Goal: Use online tool/utility: Use online tool/utility

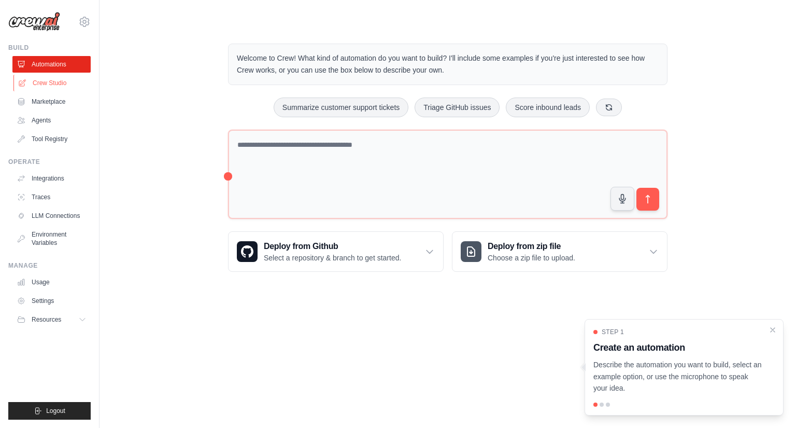
click at [58, 85] on link "Crew Studio" at bounding box center [52, 83] width 78 height 17
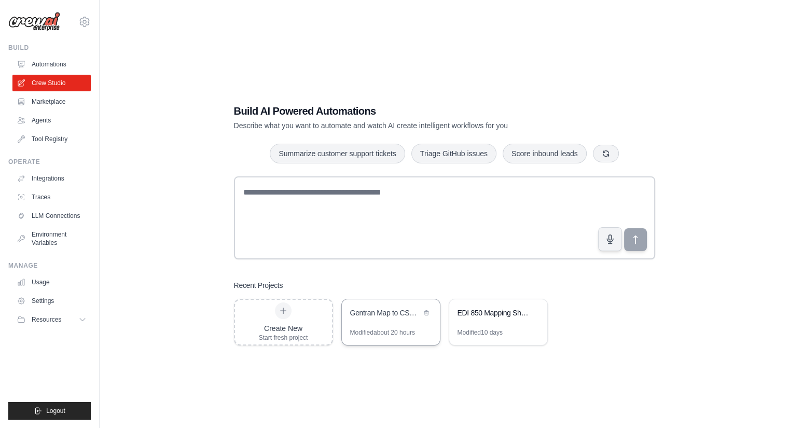
click at [379, 332] on div "Modified about 20 hours" at bounding box center [382, 332] width 65 height 8
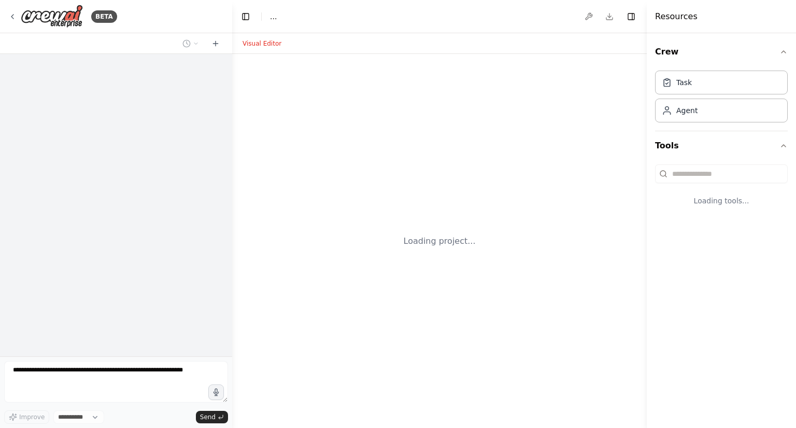
select select "****"
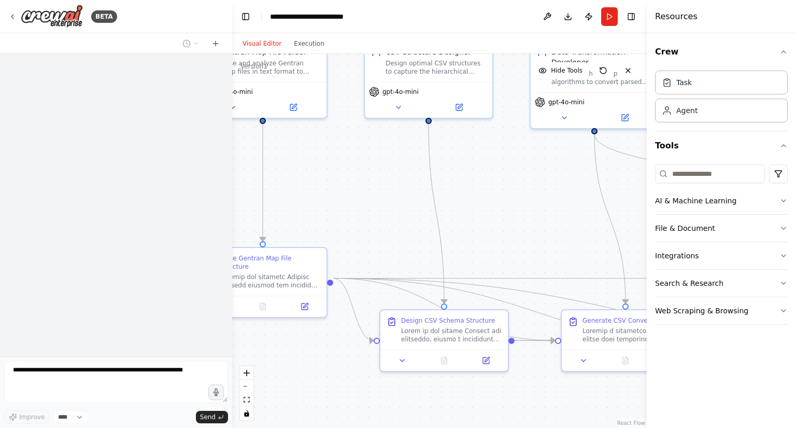
drag, startPoint x: 576, startPoint y: 275, endPoint x: 489, endPoint y: 209, distance: 108.7
click at [489, 209] on div ".deletable-edge-delete-btn { width: 20px; height: 20px; border: 0px solid #ffff…" at bounding box center [439, 241] width 415 height 374
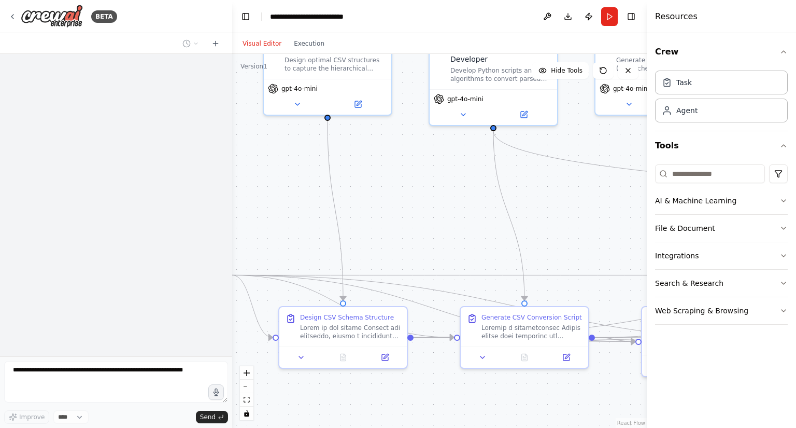
drag, startPoint x: 558, startPoint y: 206, endPoint x: 390, endPoint y: 198, distance: 168.2
click at [390, 198] on div ".deletable-edge-delete-btn { width: 20px; height: 20px; border: 0px solid #ffff…" at bounding box center [439, 241] width 415 height 374
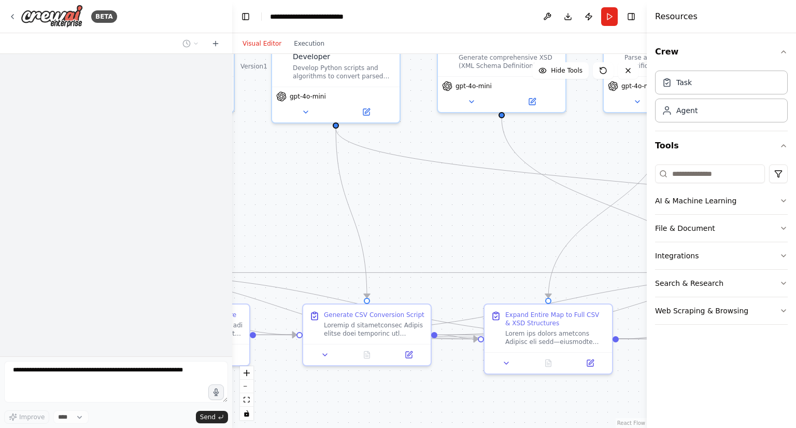
drag, startPoint x: 541, startPoint y: 214, endPoint x: 450, endPoint y: 216, distance: 90.8
click at [450, 216] on div ".deletable-edge-delete-btn { width: 20px; height: 20px; border: 0px solid #ffff…" at bounding box center [439, 241] width 415 height 374
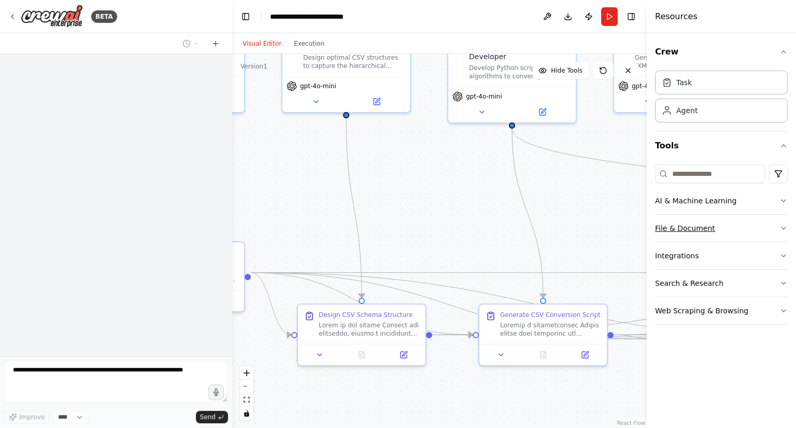
drag, startPoint x: 519, startPoint y: 222, endPoint x: 695, endPoint y: 222, distance: 176.3
click at [695, 222] on div "**********" at bounding box center [398, 214] width 796 height 428
click at [496, 237] on div ".deletable-edge-delete-btn { width: 20px; height: 20px; border: 0px solid #ffff…" at bounding box center [439, 241] width 415 height 374
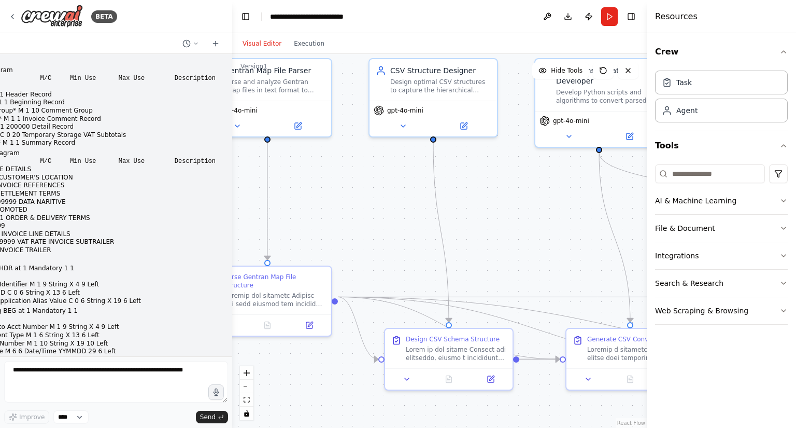
scroll to position [152752, 0]
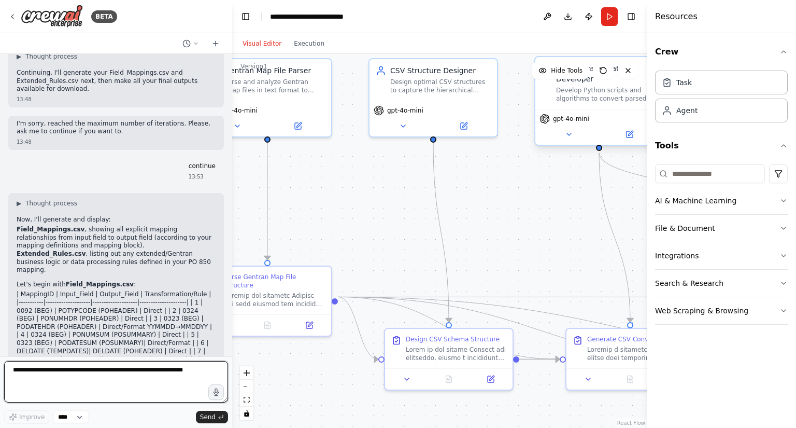
click at [37, 373] on textarea at bounding box center [116, 381] width 224 height 41
type textarea "********"
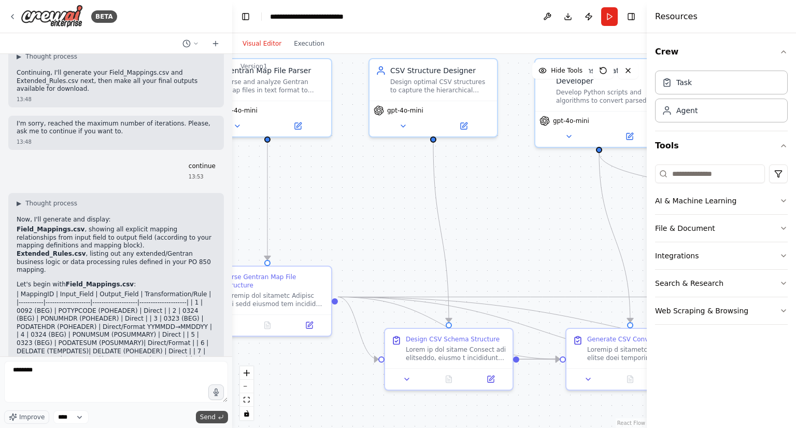
click at [210, 417] on span "Send" at bounding box center [208, 417] width 16 height 8
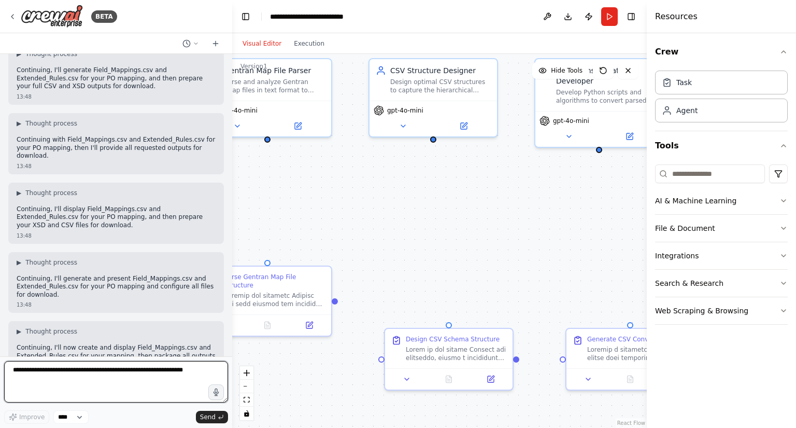
scroll to position [152281, 0]
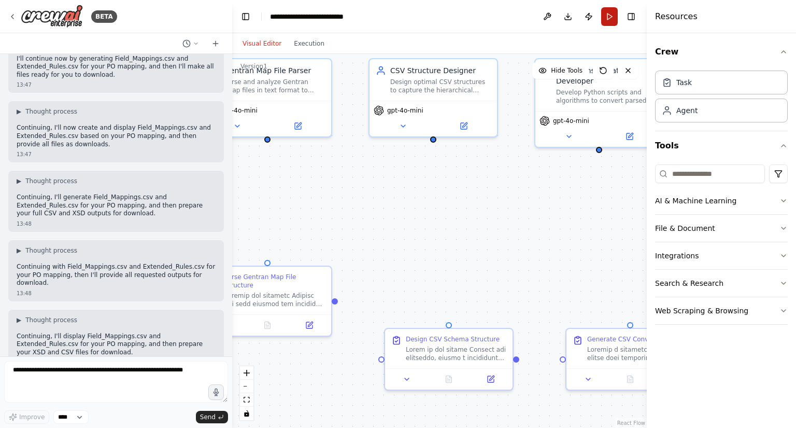
click at [609, 20] on button "Run" at bounding box center [610, 16] width 17 height 19
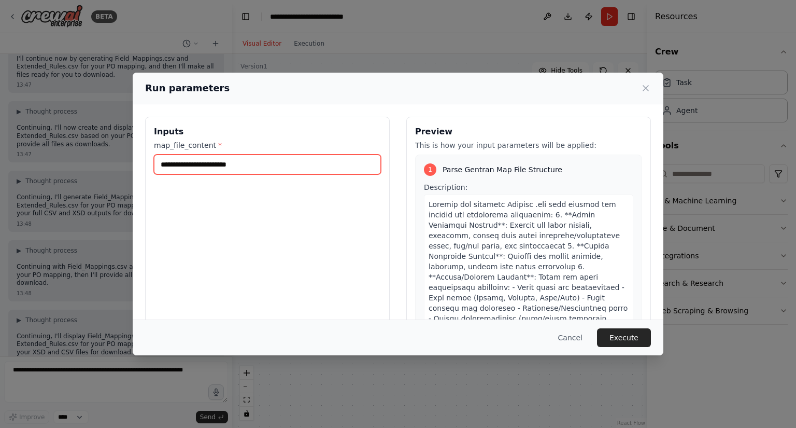
click at [228, 164] on input "map_file_content *" at bounding box center [267, 165] width 227 height 20
paste input "**********"
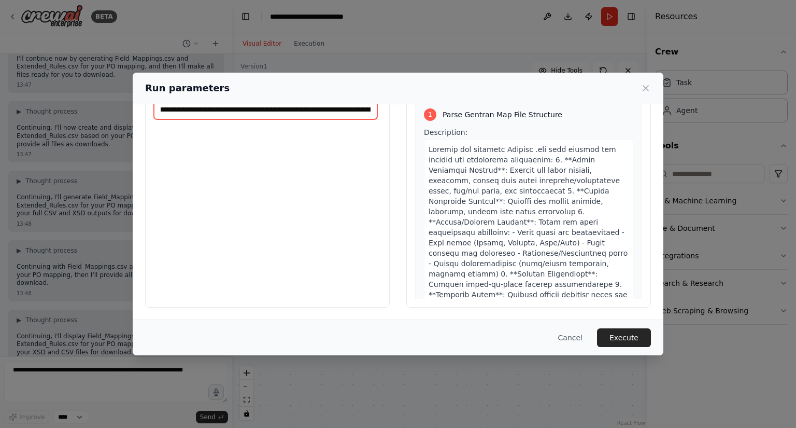
scroll to position [0, 0]
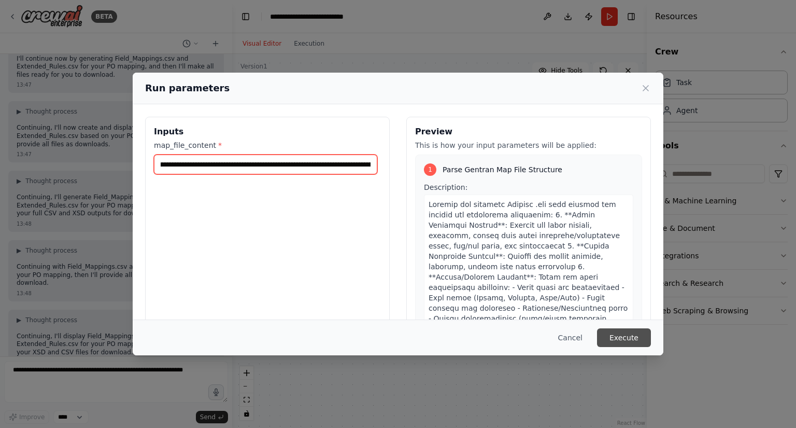
type input "**********"
click at [623, 332] on button "Execute" at bounding box center [624, 337] width 54 height 19
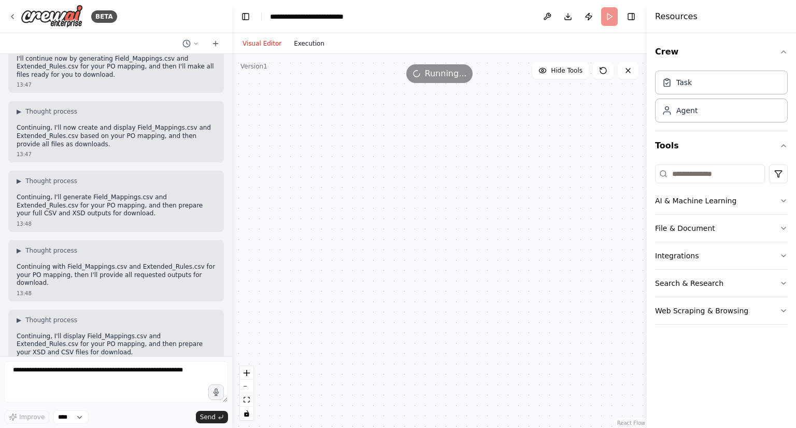
click at [306, 42] on button "Execution" at bounding box center [309, 43] width 43 height 12
click at [0, 0] on div "Timeline ▼ Gentran Map File Parser 0.02s (+20.74s) • 1 task ▼ Parse Gentran Map…" at bounding box center [0, 0] width 0 height 0
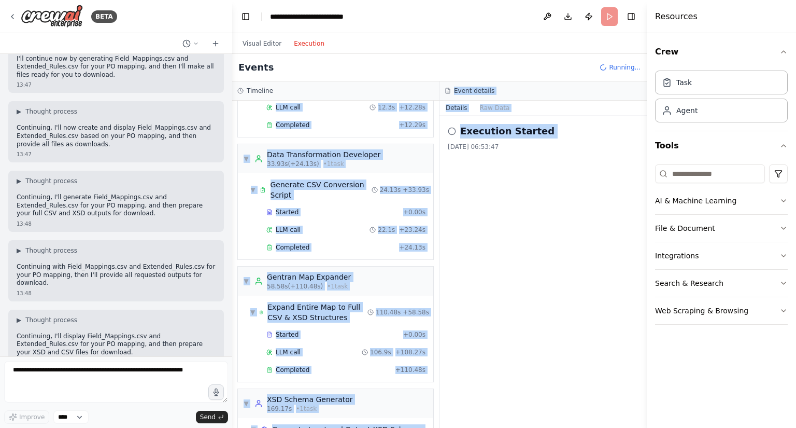
scroll to position [176, 0]
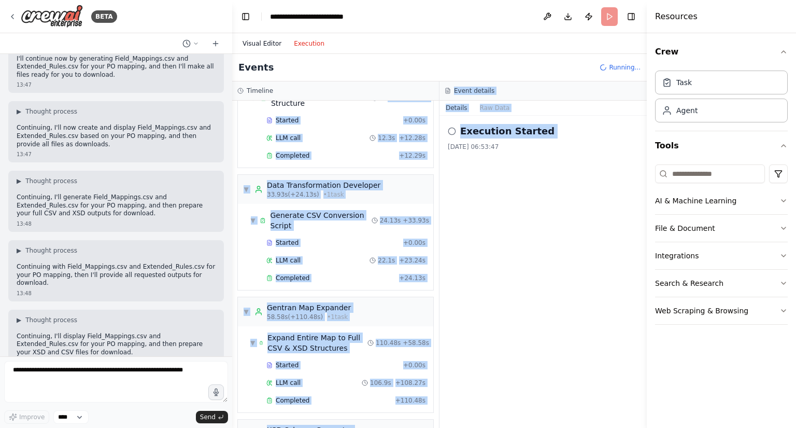
click at [259, 46] on button "Visual Editor" at bounding box center [261, 43] width 51 height 12
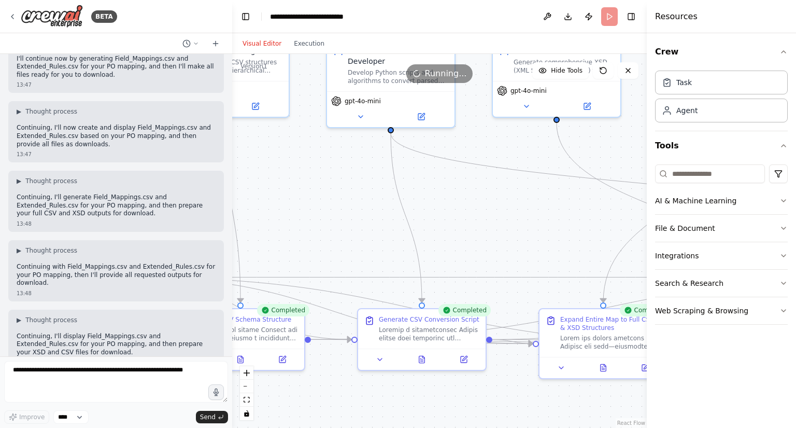
drag, startPoint x: 500, startPoint y: 204, endPoint x: 292, endPoint y: 184, distance: 208.4
click at [291, 185] on div ".deletable-edge-delete-btn { width: 20px; height: 20px; border: 0px solid #ffff…" at bounding box center [439, 241] width 415 height 374
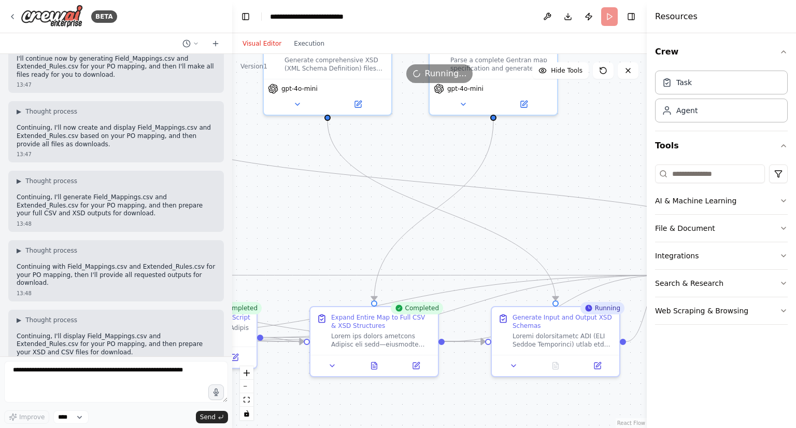
drag, startPoint x: 509, startPoint y: 220, endPoint x: 230, endPoint y: 214, distance: 279.1
click at [231, 214] on div "BETA INPUT Branching Diagram Name M/C Min Use Max Use Description INPUT* M 1 1 …" at bounding box center [398, 214] width 796 height 428
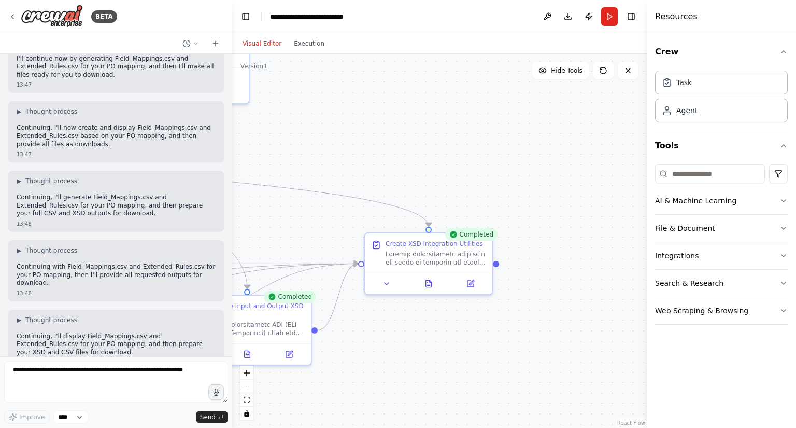
drag, startPoint x: 488, startPoint y: 220, endPoint x: 228, endPoint y: 213, distance: 260.4
click at [228, 213] on div "BETA INPUT Branching Diagram Name M/C Min Use Max Use Description INPUT* M 1 1 …" at bounding box center [398, 214] width 796 height 428
click at [427, 285] on icon at bounding box center [428, 281] width 8 height 8
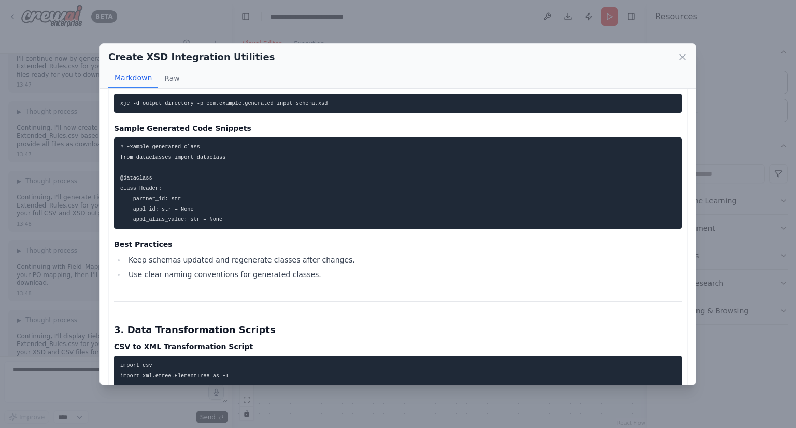
scroll to position [1089, 0]
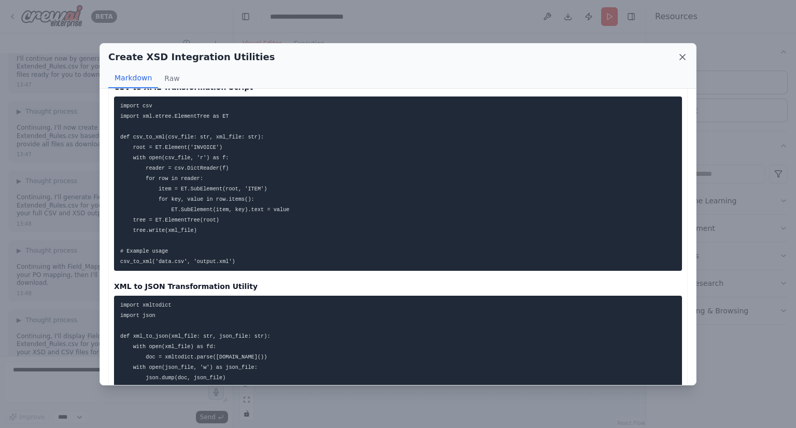
click at [683, 53] on icon at bounding box center [683, 57] width 10 height 10
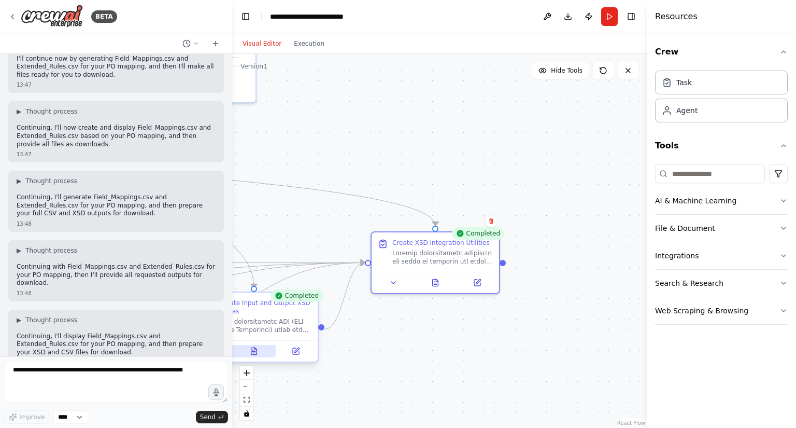
drag, startPoint x: 368, startPoint y: 358, endPoint x: 333, endPoint y: 327, distance: 46.7
click at [454, 334] on div ".deletable-edge-delete-btn { width: 20px; height: 20px; border: 0px solid #ffff…" at bounding box center [439, 241] width 415 height 374
click at [276, 345] on button at bounding box center [254, 351] width 44 height 12
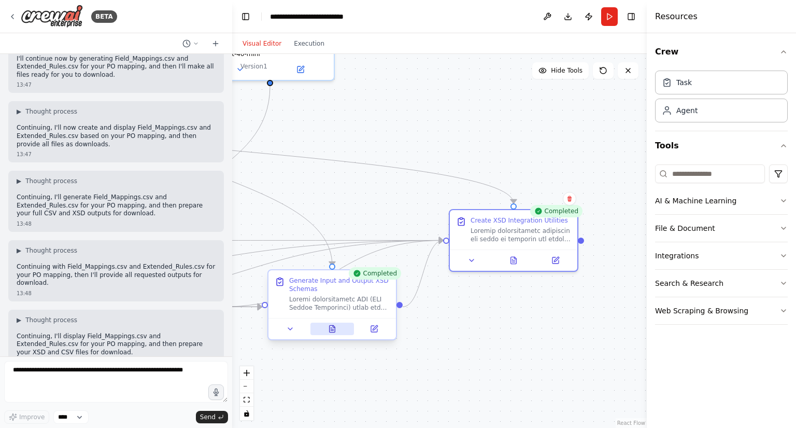
scroll to position [154769, 0]
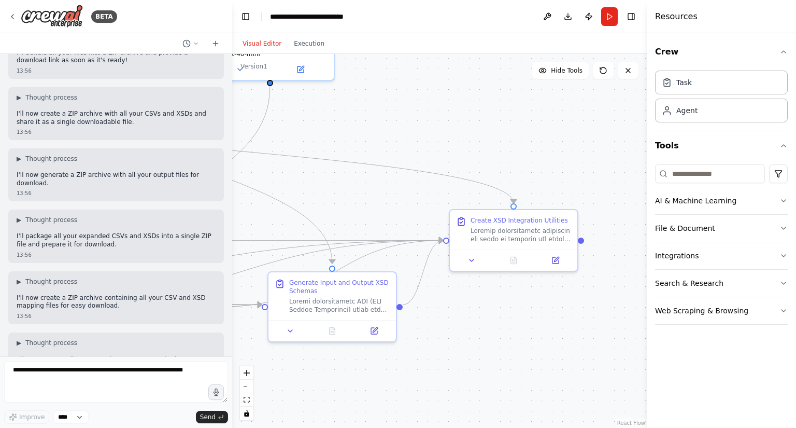
click at [702, 374] on div "Crew Task Agent Tools AI & Machine Learning File & Document Integrations Search…" at bounding box center [721, 230] width 149 height 395
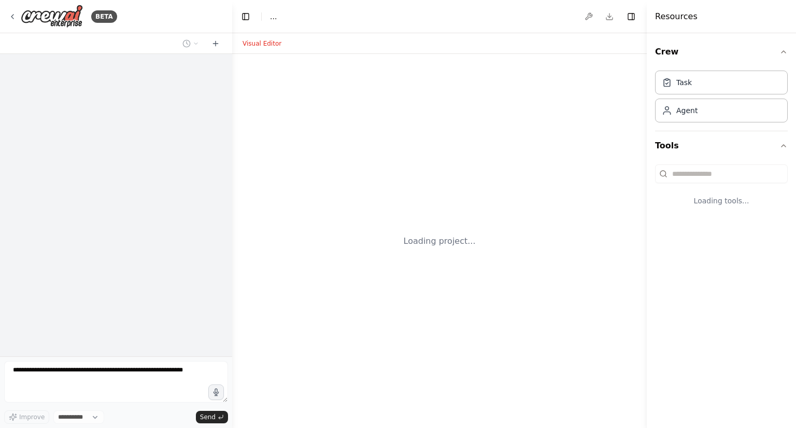
select select "****"
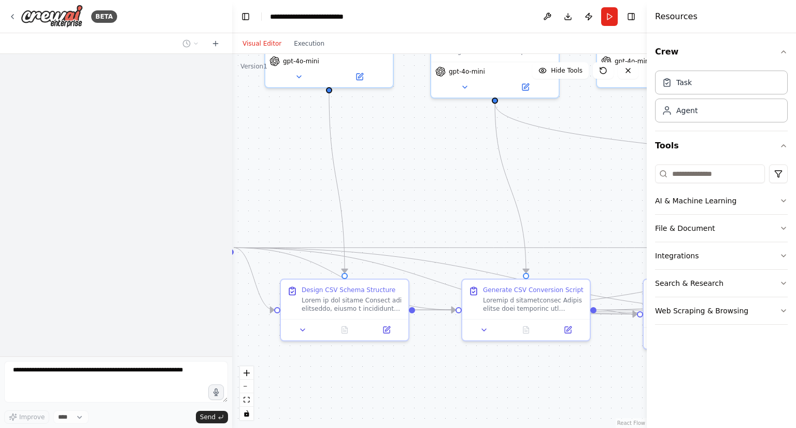
drag, startPoint x: 487, startPoint y: 263, endPoint x: 248, endPoint y: 139, distance: 269.5
click at [248, 139] on div ".deletable-edge-delete-btn { width: 20px; height: 20px; border: 0px solid #ffff…" at bounding box center [439, 241] width 415 height 374
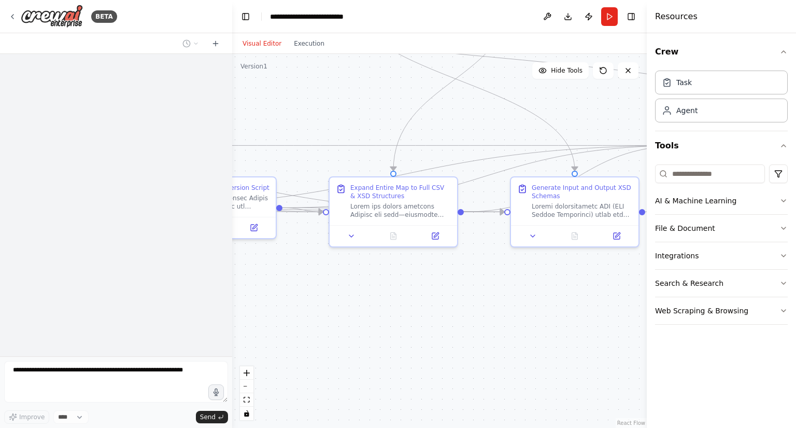
drag, startPoint x: 514, startPoint y: 377, endPoint x: 254, endPoint y: 302, distance: 271.1
click at [254, 302] on div ".deletable-edge-delete-btn { width: 20px; height: 20px; border: 0px solid #ffff…" at bounding box center [439, 241] width 415 height 374
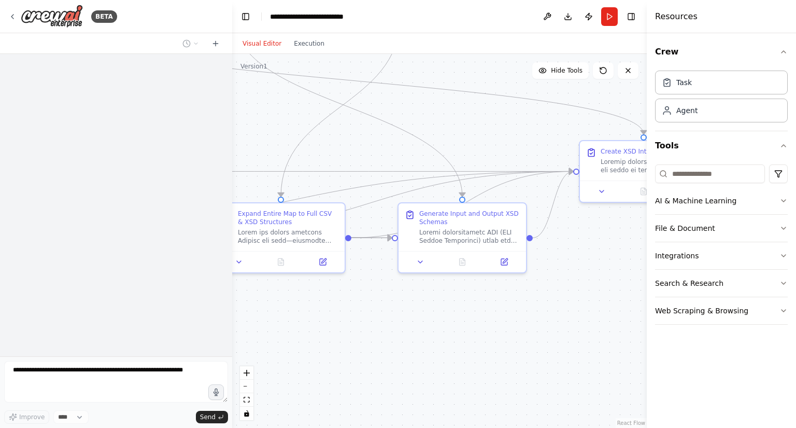
drag, startPoint x: 504, startPoint y: 313, endPoint x: 413, endPoint y: 338, distance: 94.5
click at [413, 338] on div ".deletable-edge-delete-btn { width: 20px; height: 20px; border: 0px solid #ffff…" at bounding box center [439, 241] width 415 height 374
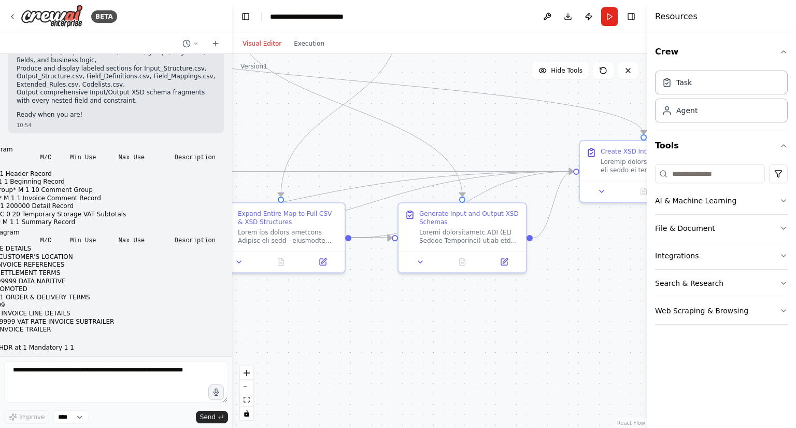
scroll to position [121439, 0]
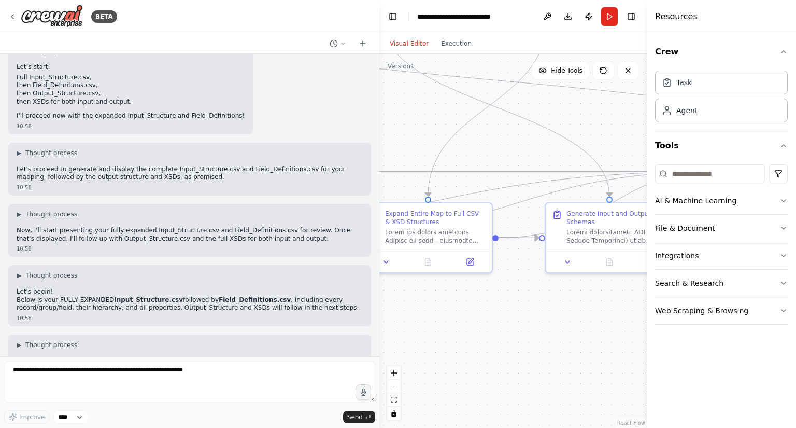
drag, startPoint x: 230, startPoint y: 152, endPoint x: 380, endPoint y: 150, distance: 149.9
click at [380, 150] on div "BETA INPUT Branching Diagram Name M/C Min Use Max Use Description INPUT* M 1 1 …" at bounding box center [398, 214] width 796 height 428
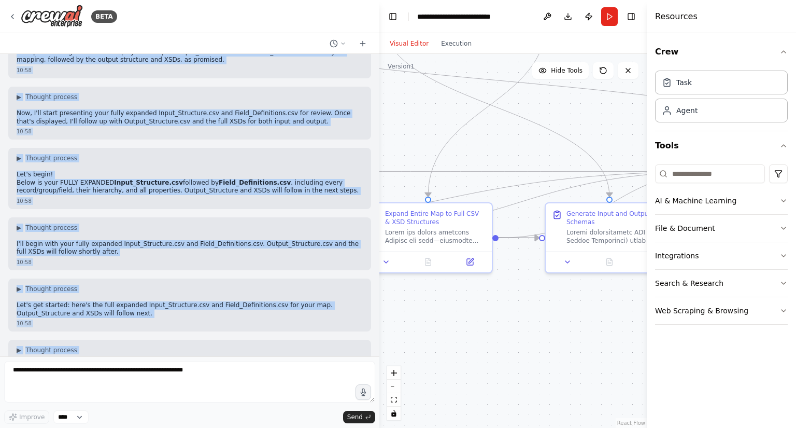
scroll to position [78442, 0]
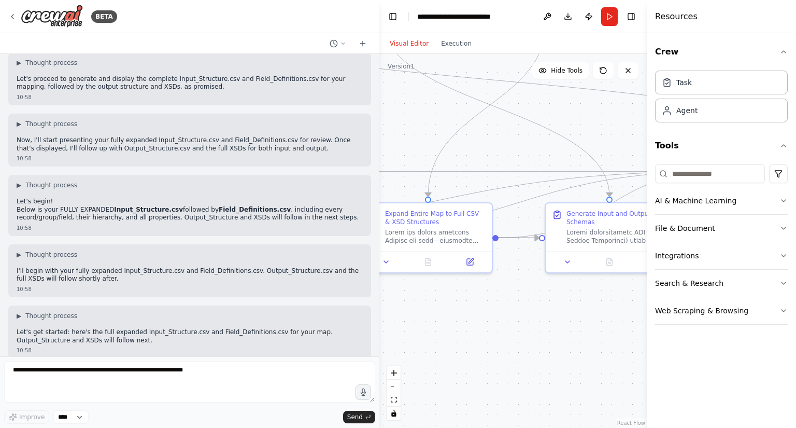
drag, startPoint x: 58, startPoint y: 319, endPoint x: 12, endPoint y: 182, distance: 144.3
copy code "<xs:schema xmlns:xs="[URL][DOMAIN_NAME]" elementFormDefault="qualified"> <xs:el…"
